Goal: Task Accomplishment & Management: Complete application form

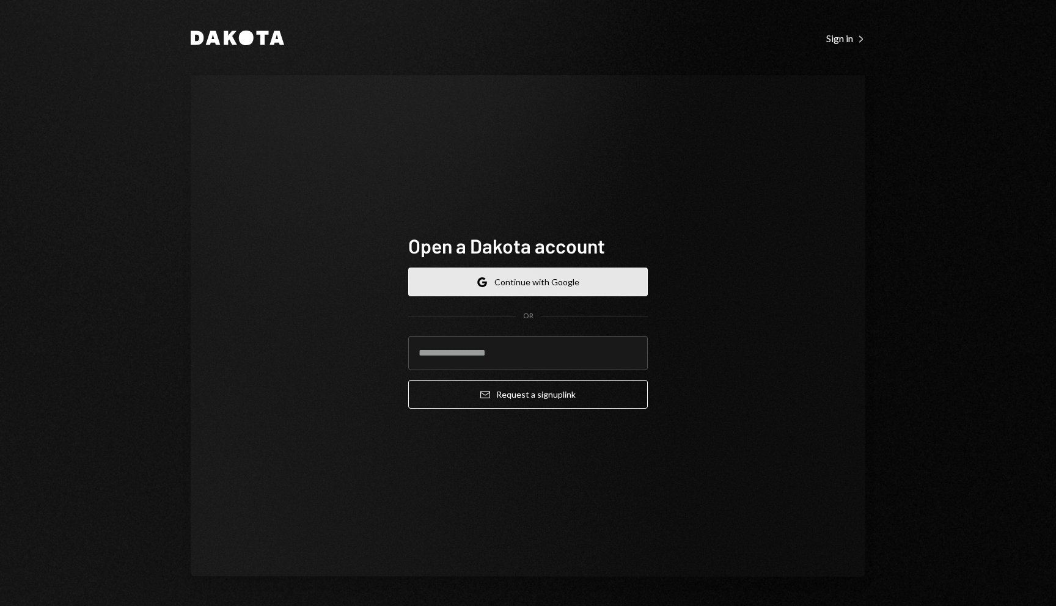
click at [546, 279] on button "Google Continue with Google" at bounding box center [528, 282] width 240 height 29
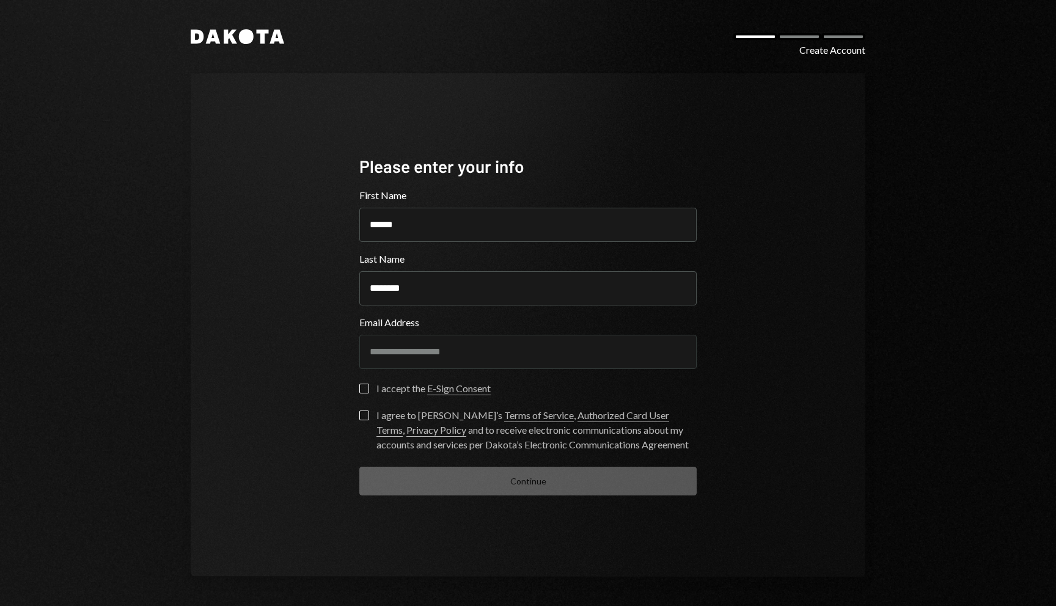
click at [365, 391] on button "I accept the E-Sign Consent" at bounding box center [364, 389] width 10 height 10
click at [364, 412] on button "I agree to [PERSON_NAME]’s Terms of Service , Authorized Card User Terms , Priv…" at bounding box center [364, 416] width 10 height 10
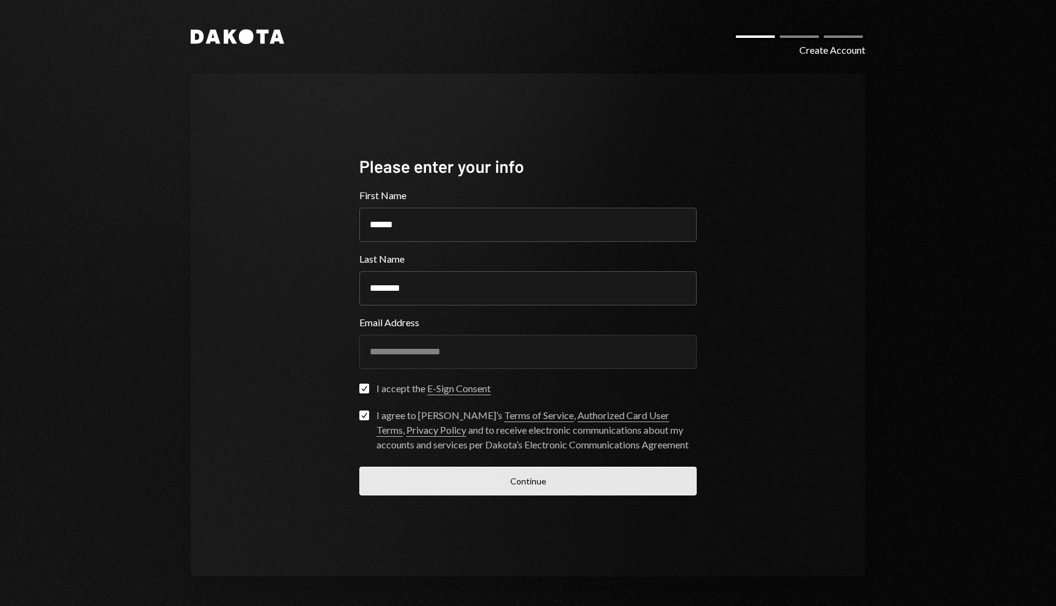
click at [501, 479] on button "Continue" at bounding box center [527, 481] width 337 height 29
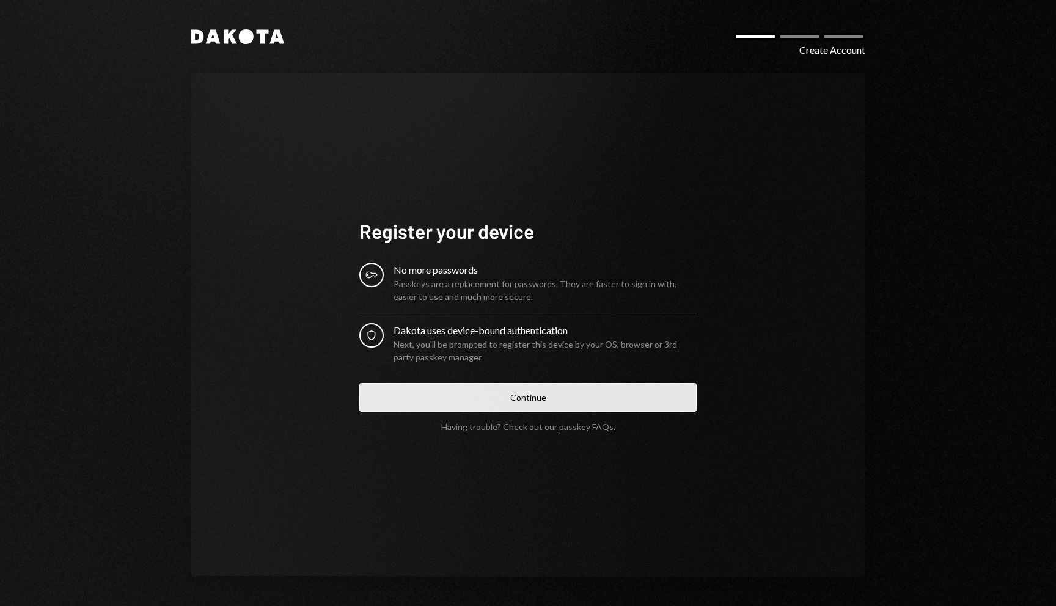
click at [531, 398] on button "Continue" at bounding box center [527, 397] width 337 height 29
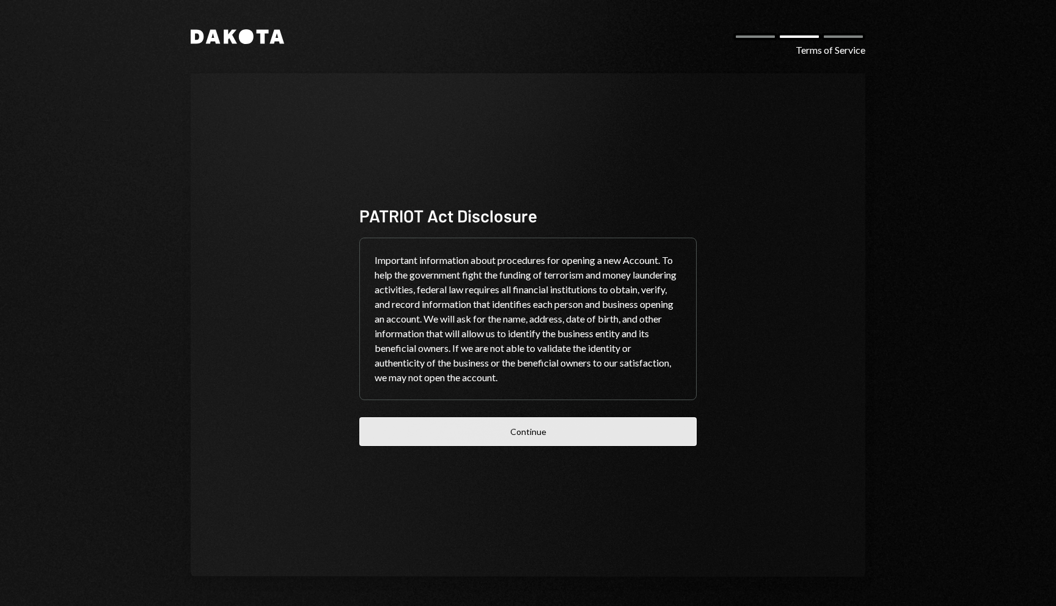
click at [567, 431] on button "Continue" at bounding box center [527, 431] width 337 height 29
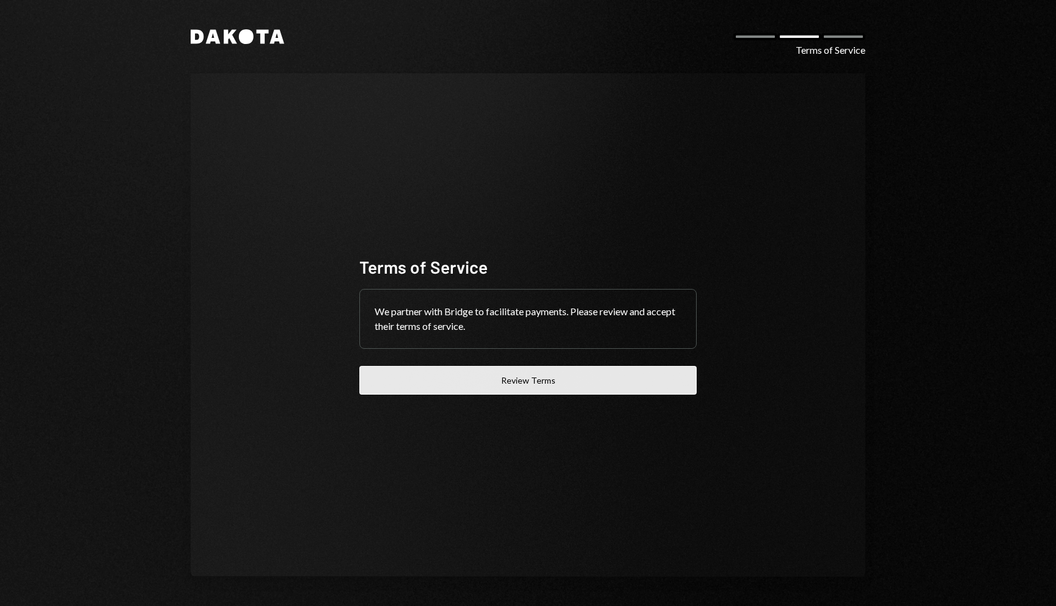
click at [562, 382] on button "Review Terms" at bounding box center [527, 380] width 337 height 29
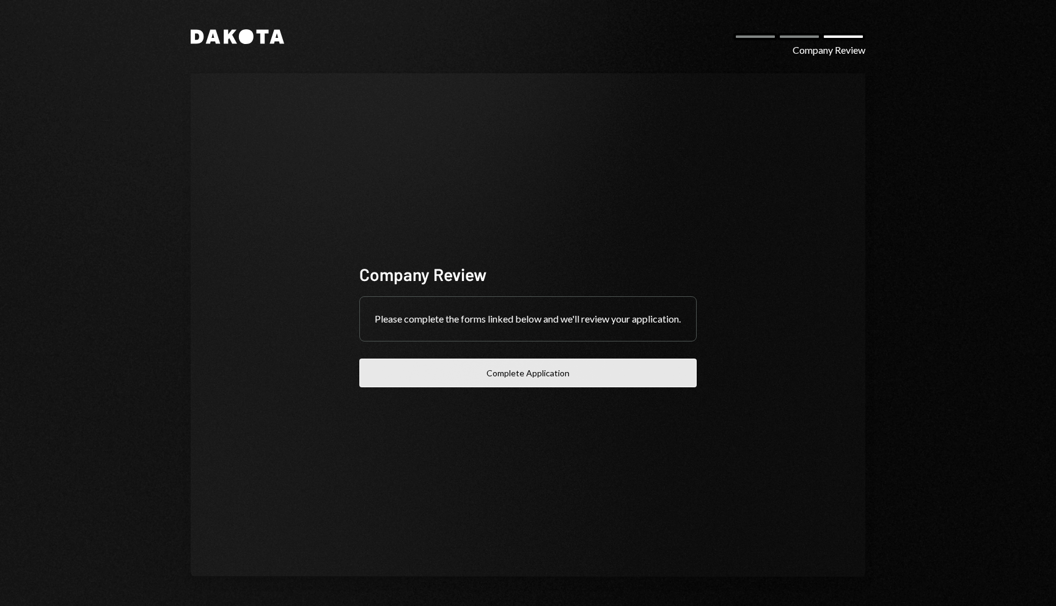
click at [576, 377] on button "Complete Application" at bounding box center [527, 373] width 337 height 29
